Goal: Information Seeking & Learning: Learn about a topic

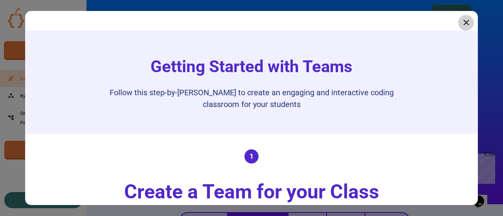
click at [457, 33] on div "Getting Started with Teams Follow this step-by-[PERSON_NAME] to create an engag…" at bounding box center [251, 82] width 452 height 103
click at [460, 22] on icon at bounding box center [466, 23] width 12 height 12
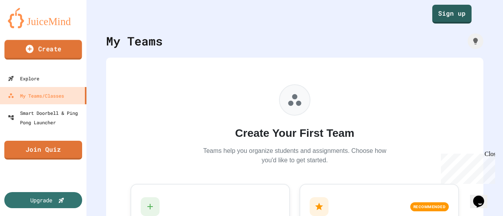
click at [70, 49] on link "Create" at bounding box center [42, 50] width 77 height 20
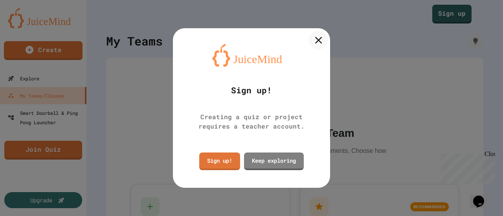
click at [317, 37] on icon at bounding box center [318, 40] width 12 height 12
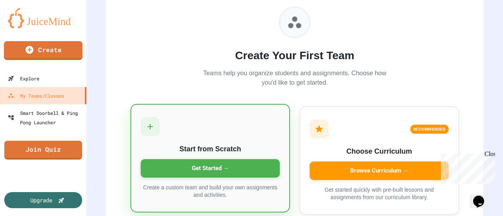
scroll to position [109, 0]
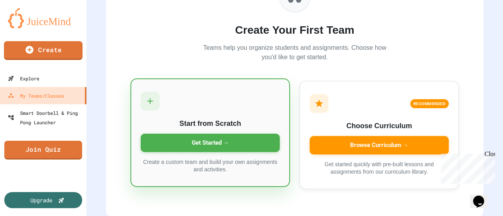
click at [208, 137] on div "Get Started →" at bounding box center [210, 143] width 139 height 18
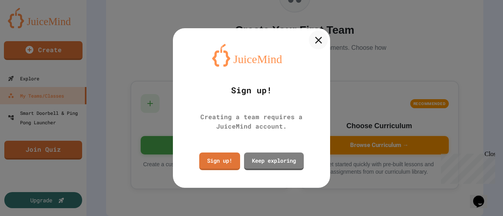
click at [319, 34] on icon at bounding box center [318, 40] width 12 height 12
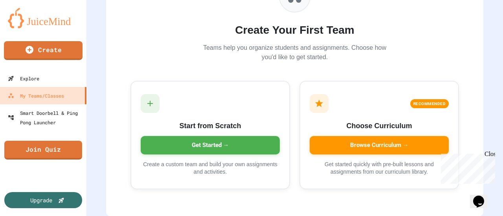
scroll to position [109, 0]
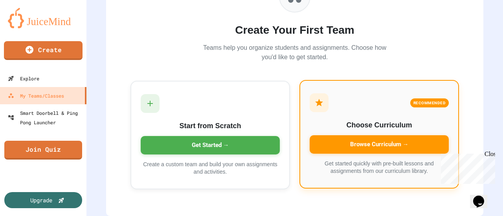
click at [341, 136] on div "Browse Curriculum →" at bounding box center [379, 145] width 139 height 18
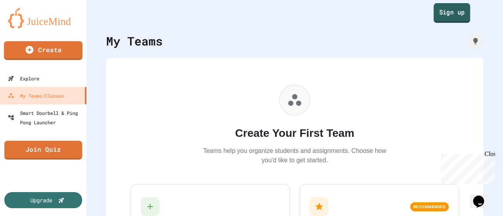
click at [434, 16] on link "Sign up" at bounding box center [452, 13] width 37 height 20
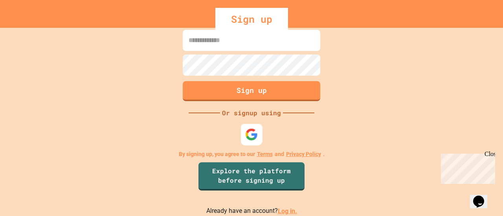
click at [254, 130] on img at bounding box center [251, 134] width 13 height 13
click at [270, 176] on link "Explore the platform before signing up" at bounding box center [252, 176] width 106 height 30
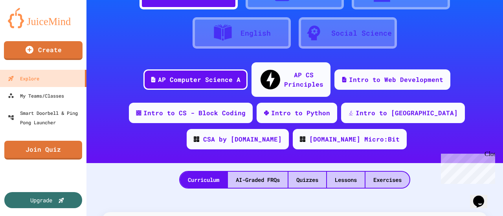
scroll to position [57, 0]
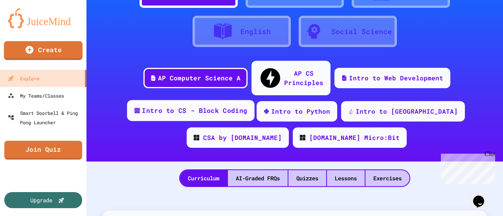
click at [195, 106] on div "Intro to CS - Block Coding" at bounding box center [194, 111] width 105 height 10
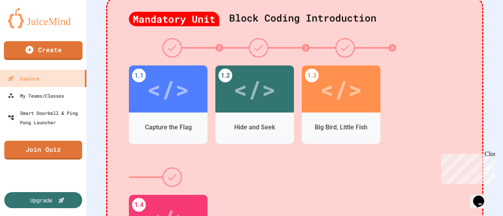
scroll to position [247, 0]
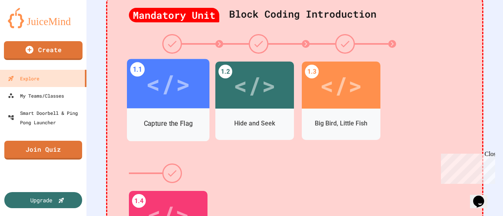
click at [171, 113] on div "Capture the Flag" at bounding box center [168, 124] width 82 height 23
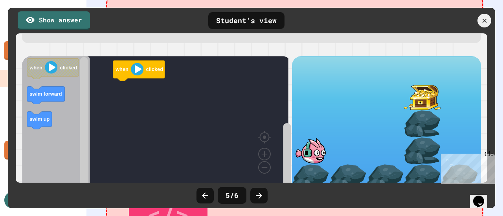
scroll to position [55, 0]
